Goal: Communication & Community: Ask a question

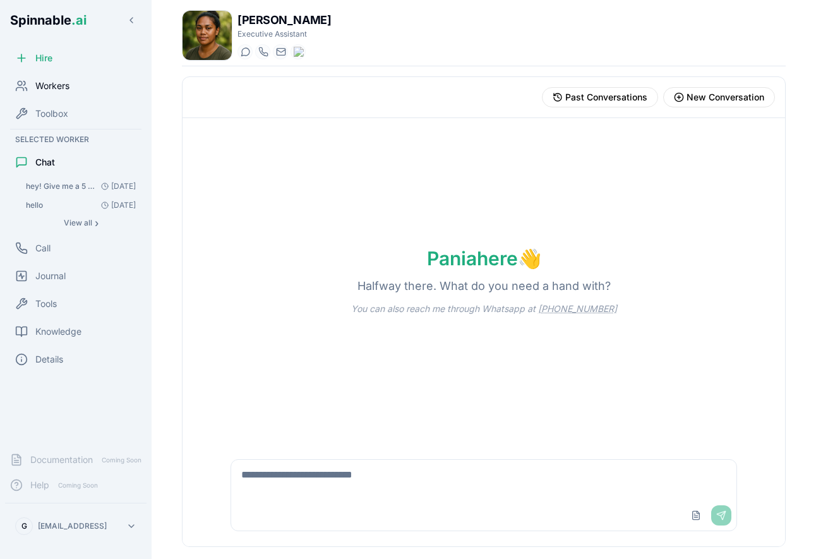
click at [61, 83] on span "Workers" at bounding box center [52, 86] width 34 height 13
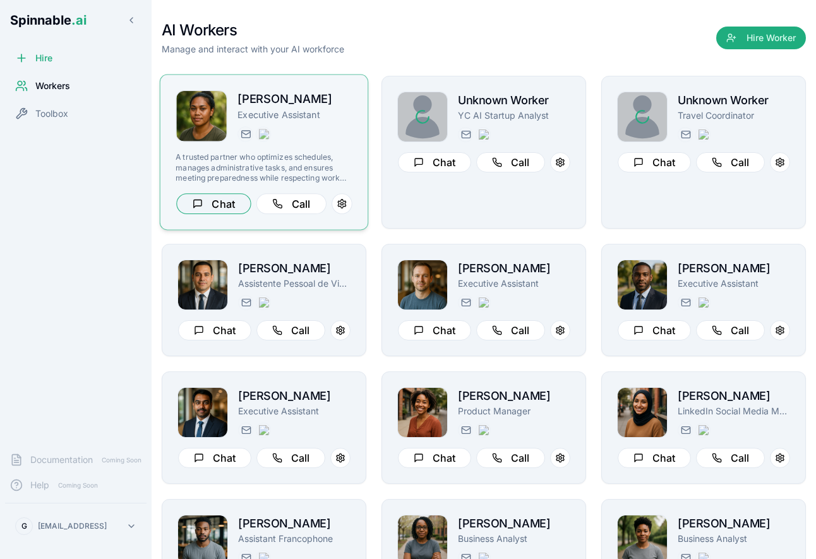
click at [212, 200] on button "Chat" at bounding box center [213, 203] width 75 height 21
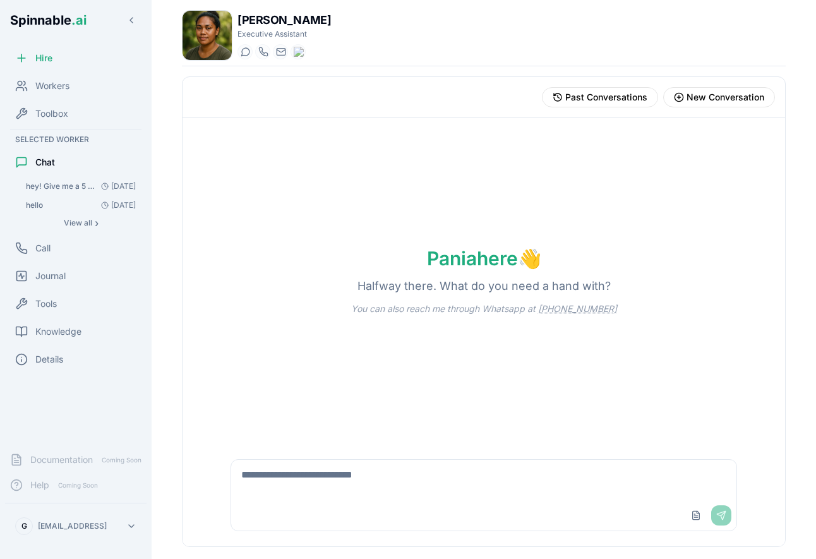
click at [334, 489] on textarea at bounding box center [484, 480] width 506 height 40
type textarea "*****"
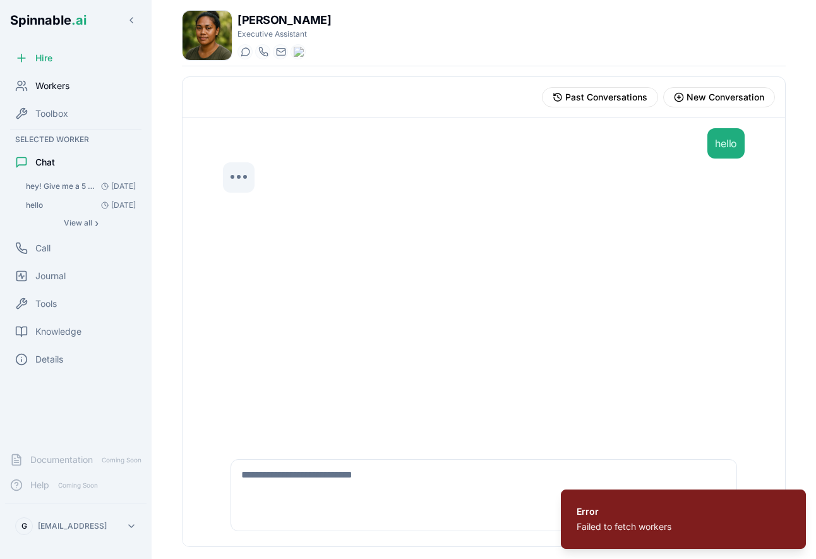
click at [84, 96] on div "Workers" at bounding box center [75, 85] width 141 height 25
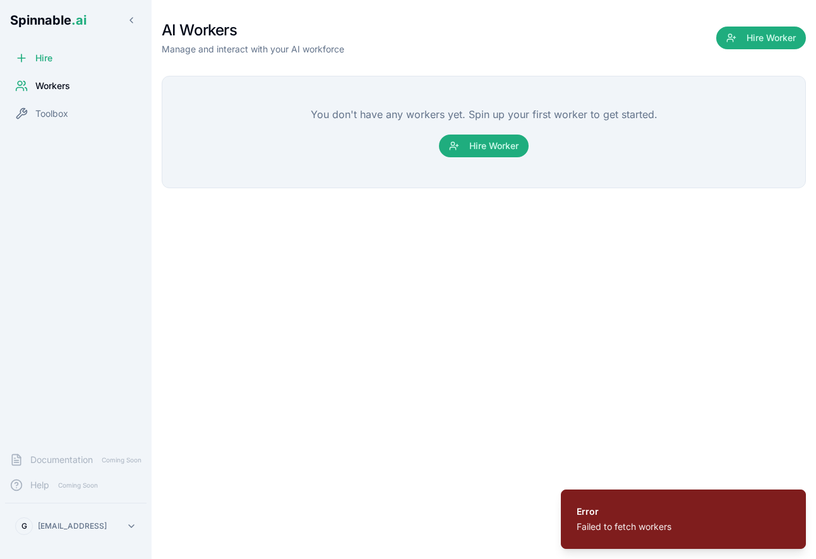
click at [77, 80] on div "Workers" at bounding box center [75, 85] width 141 height 25
